Goal: Task Accomplishment & Management: Use online tool/utility

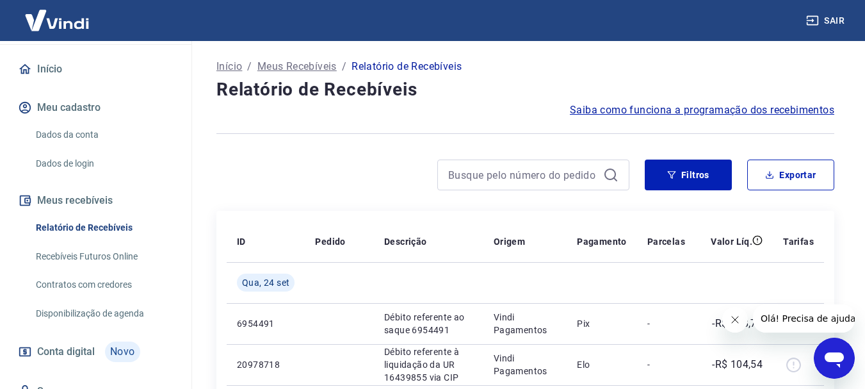
scroll to position [128, 0]
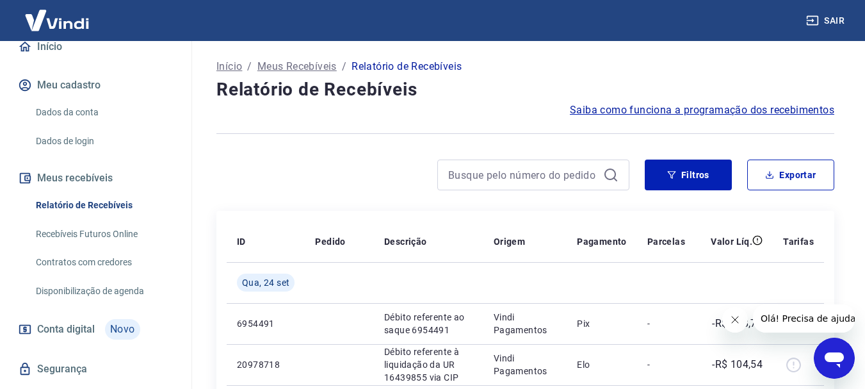
click at [119, 247] on link "Recebíveis Futuros Online" at bounding box center [103, 234] width 145 height 26
